Goal: Transaction & Acquisition: Purchase product/service

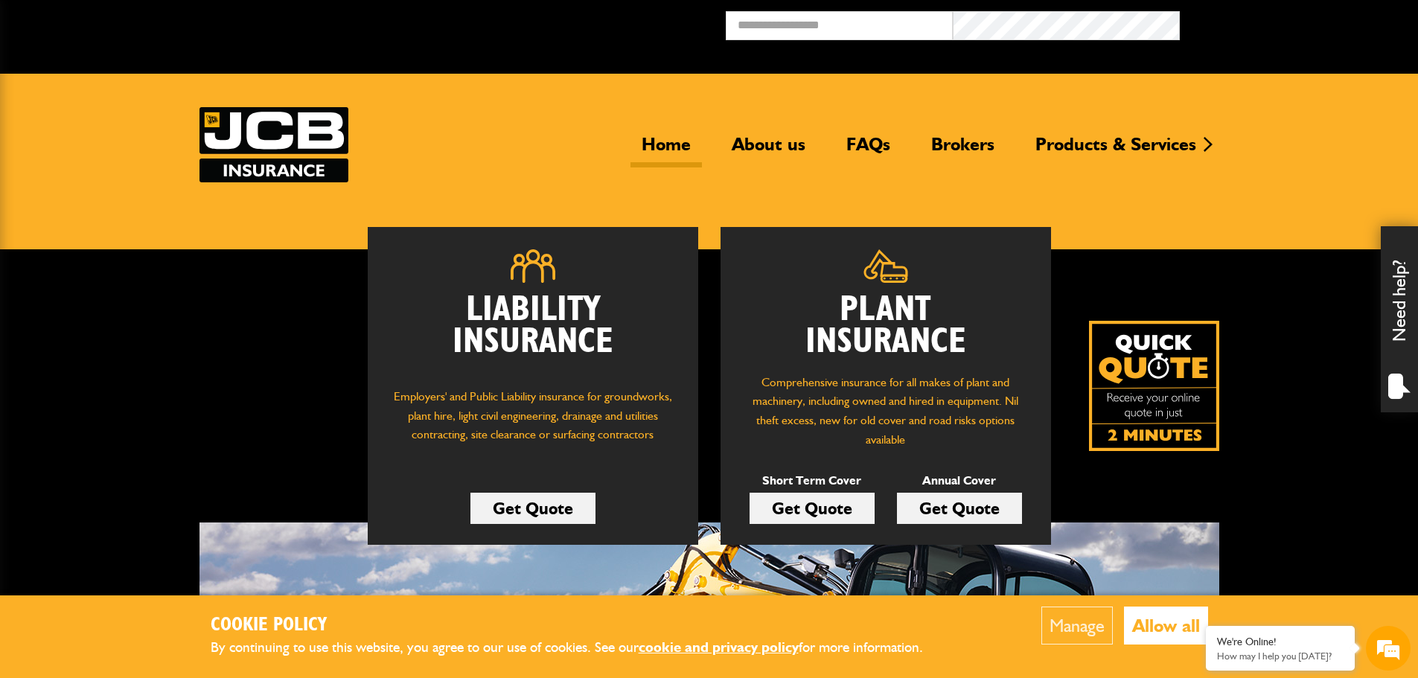
click at [826, 519] on link "Get Quote" at bounding box center [812, 508] width 125 height 31
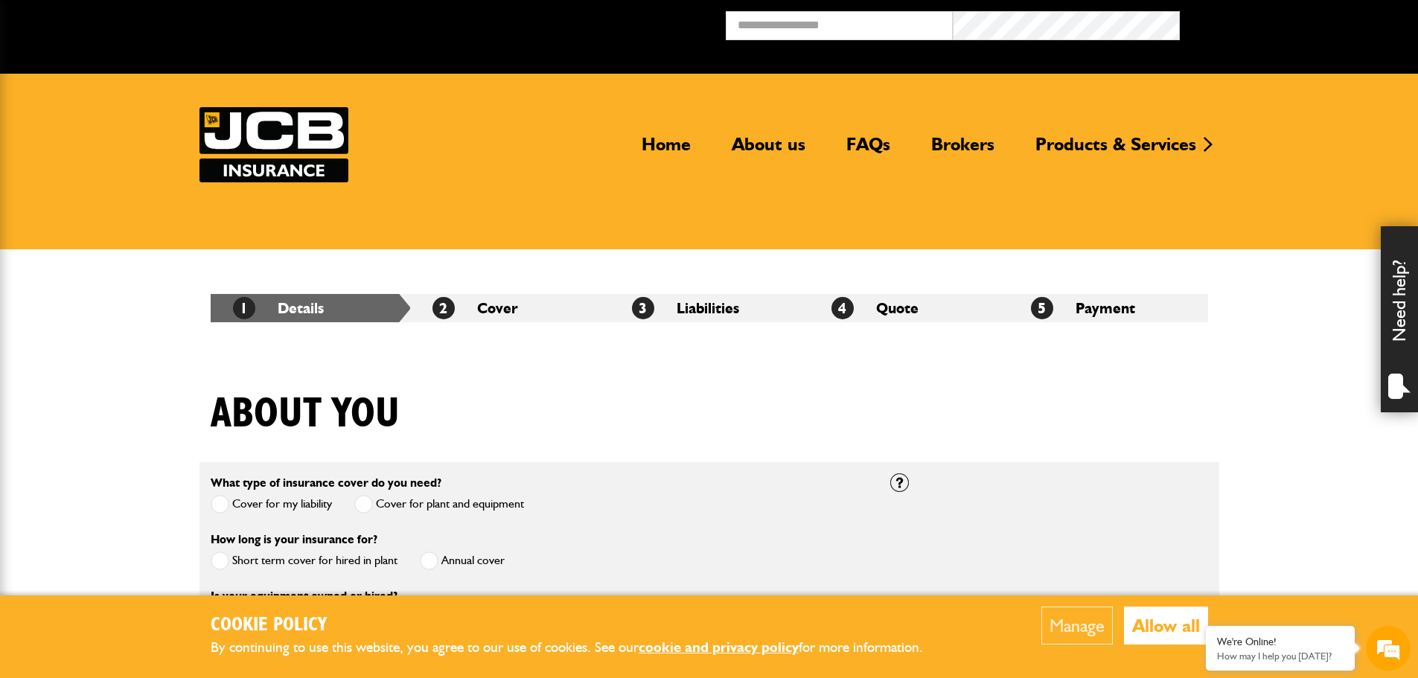
click at [1178, 639] on button "Allow all" at bounding box center [1166, 626] width 84 height 38
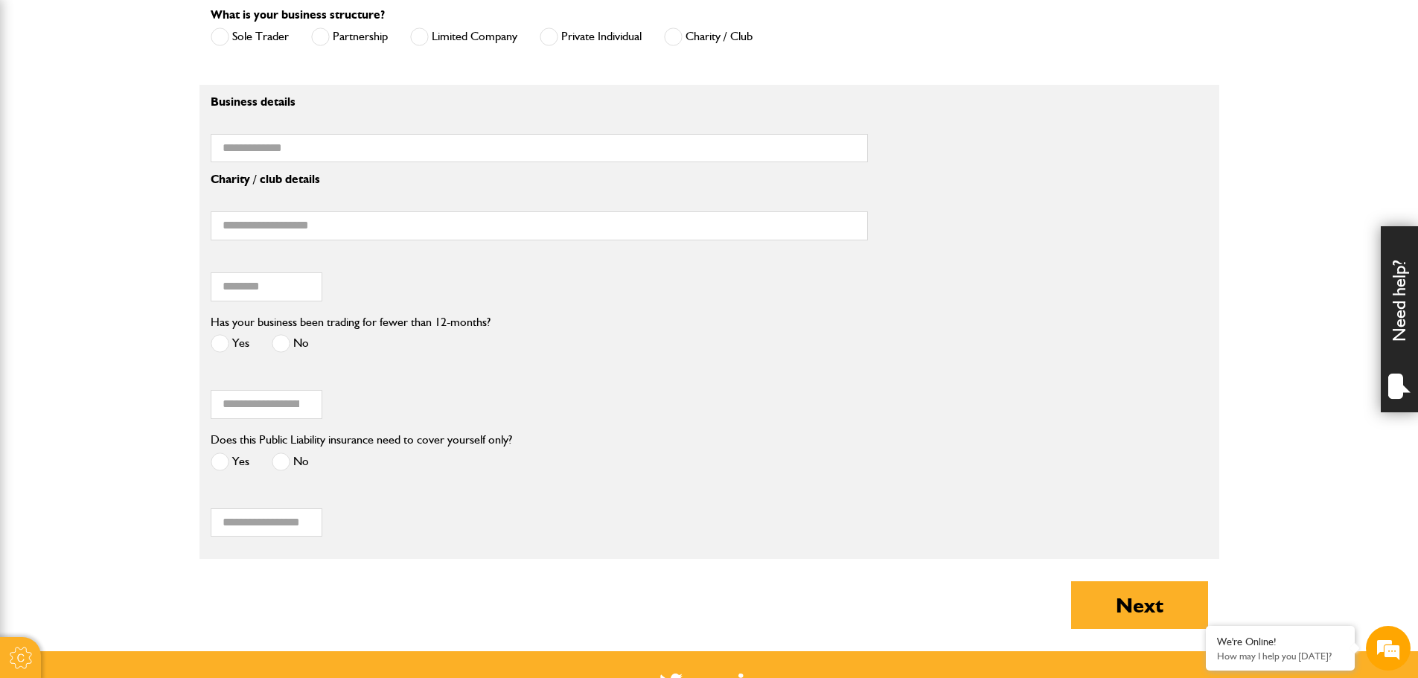
scroll to position [1266, 0]
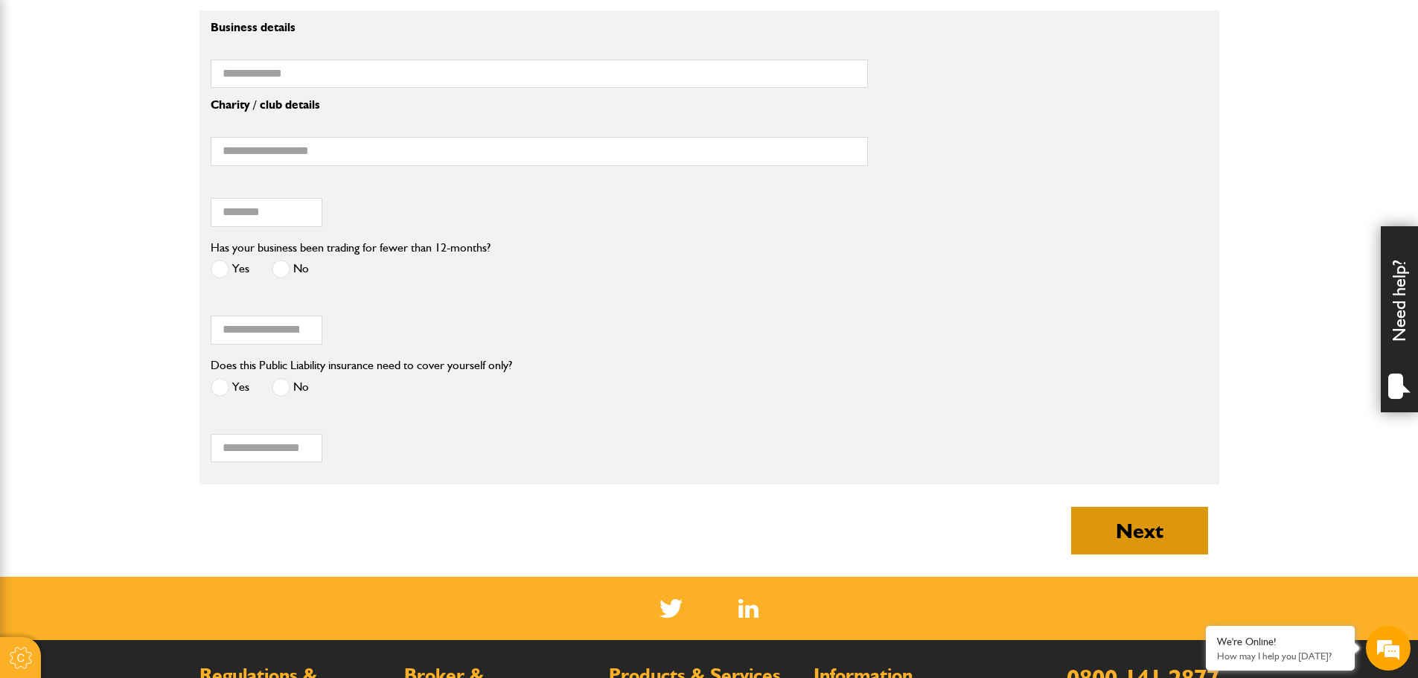
click at [1126, 530] on button "Next" at bounding box center [1139, 531] width 137 height 48
